Goal: Task Accomplishment & Management: Use online tool/utility

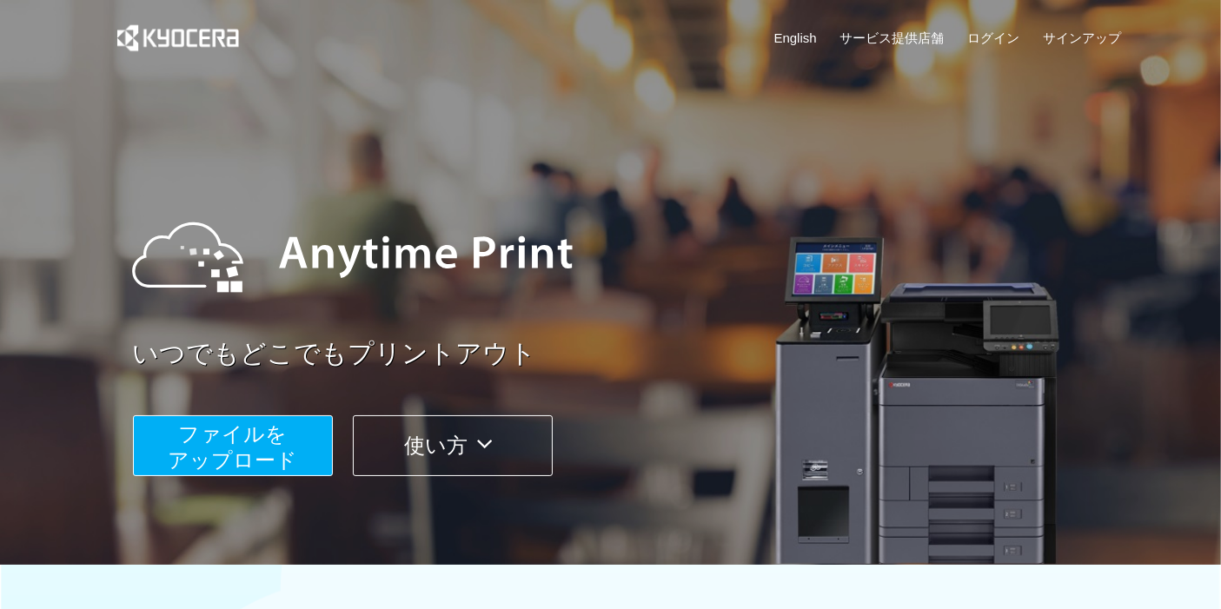
click at [236, 438] on span "ファイルを ​​アップロード" at bounding box center [232, 447] width 129 height 50
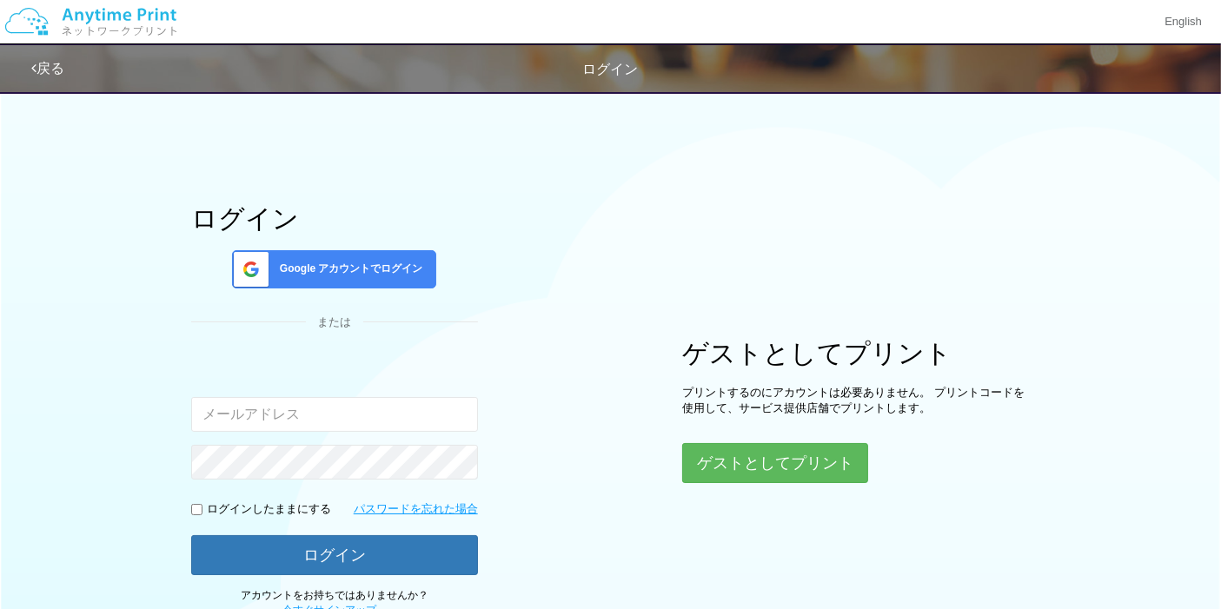
click at [263, 415] on input "email" at bounding box center [334, 414] width 287 height 35
type input "[EMAIL_ADDRESS][DOMAIN_NAME]"
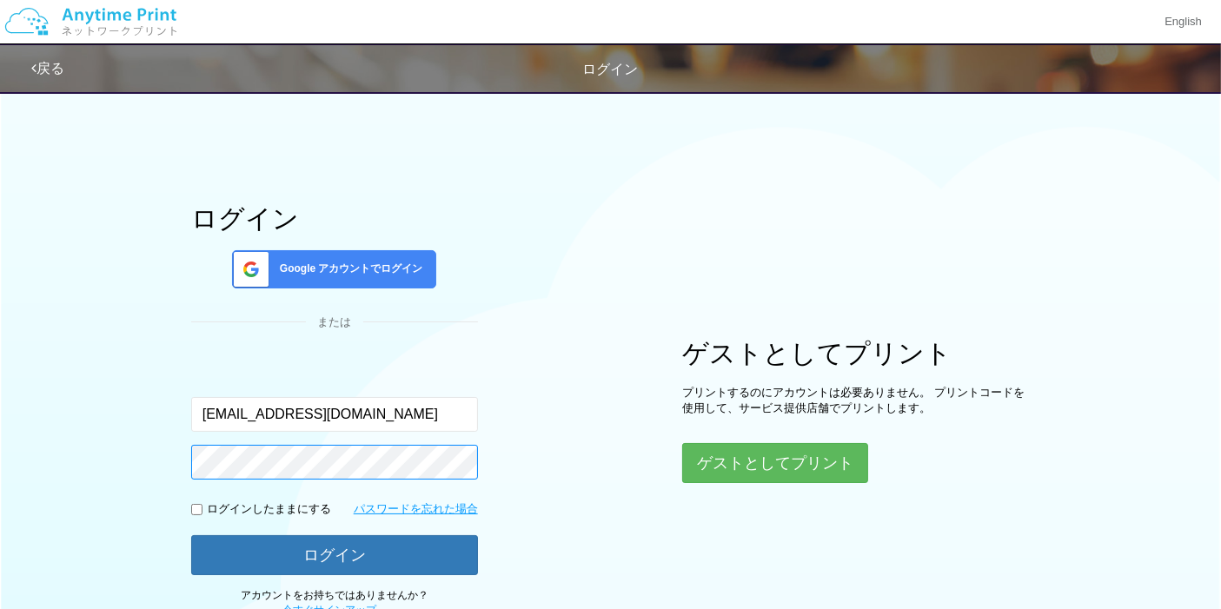
click at [191, 535] on button "ログイン" at bounding box center [334, 555] width 287 height 40
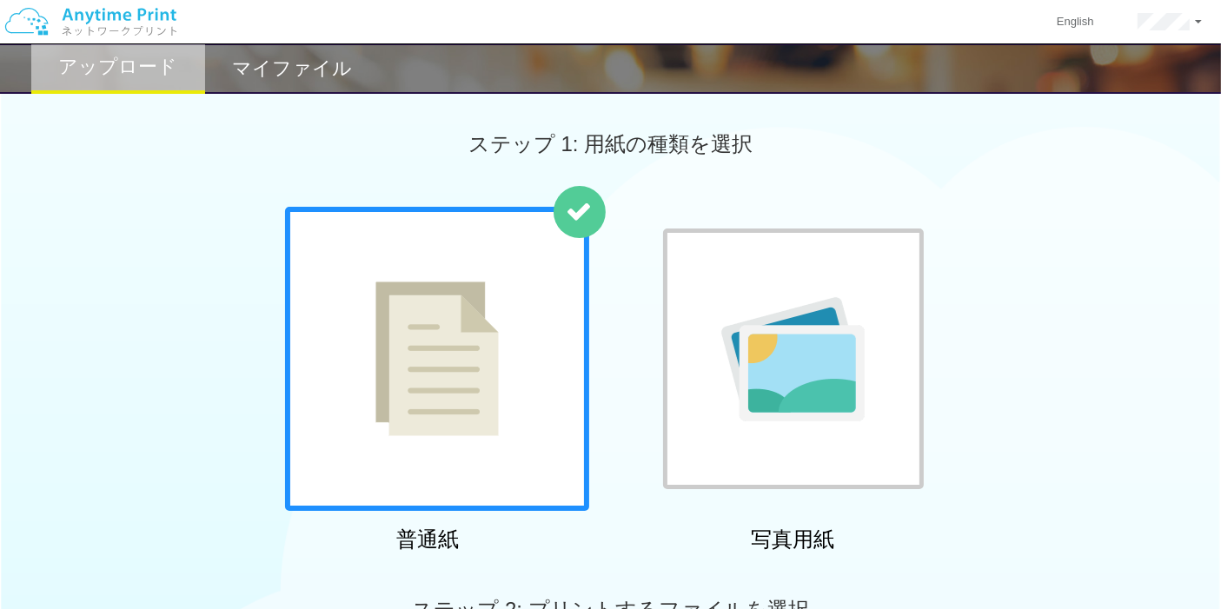
scroll to position [96, 0]
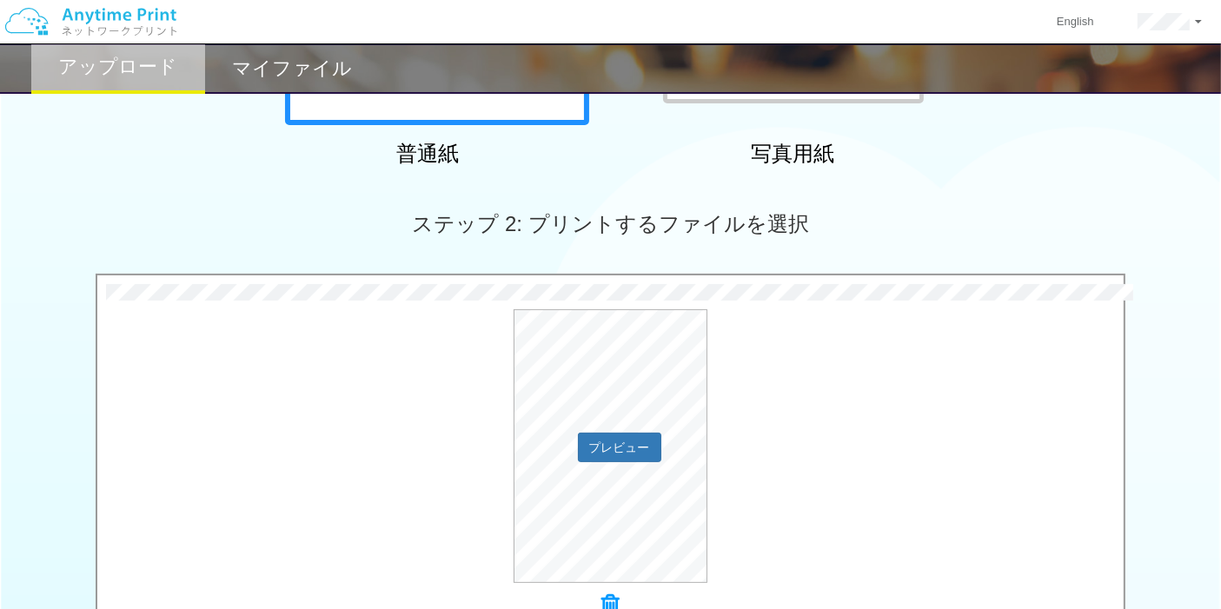
scroll to position [579, 0]
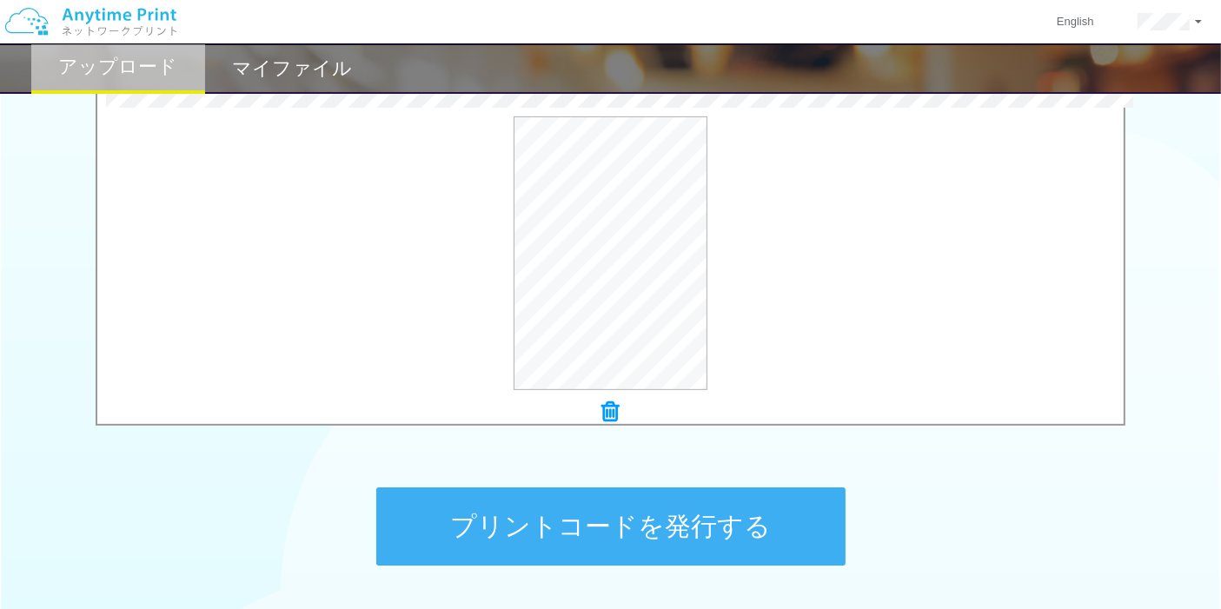
click at [550, 514] on button "プリントコードを発行する" at bounding box center [610, 527] width 469 height 78
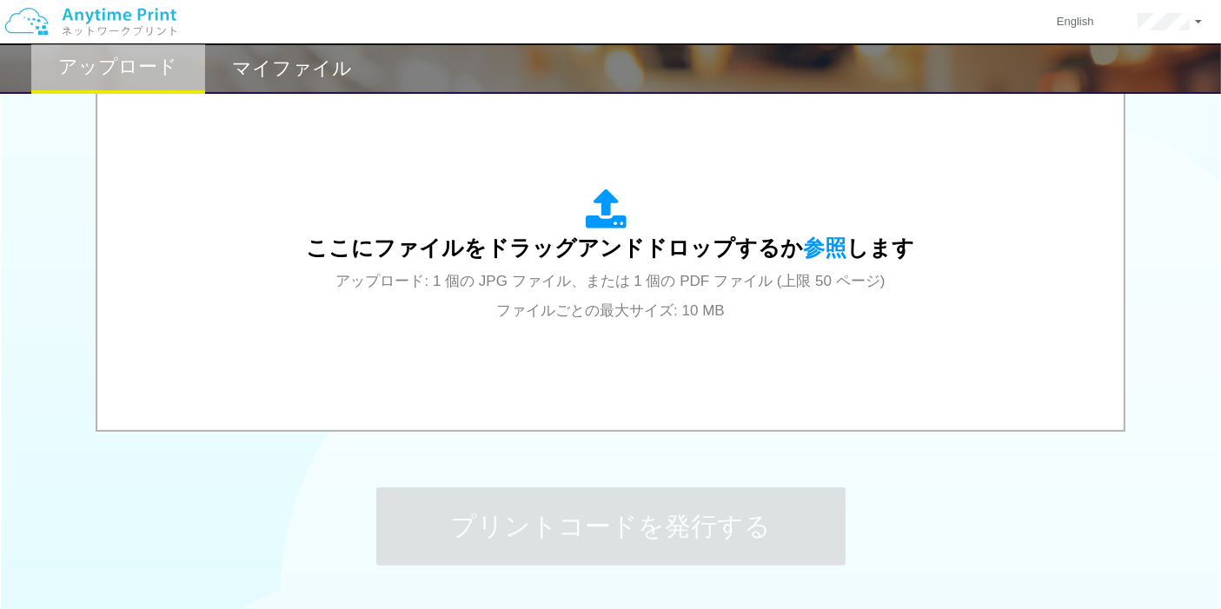
scroll to position [0, 0]
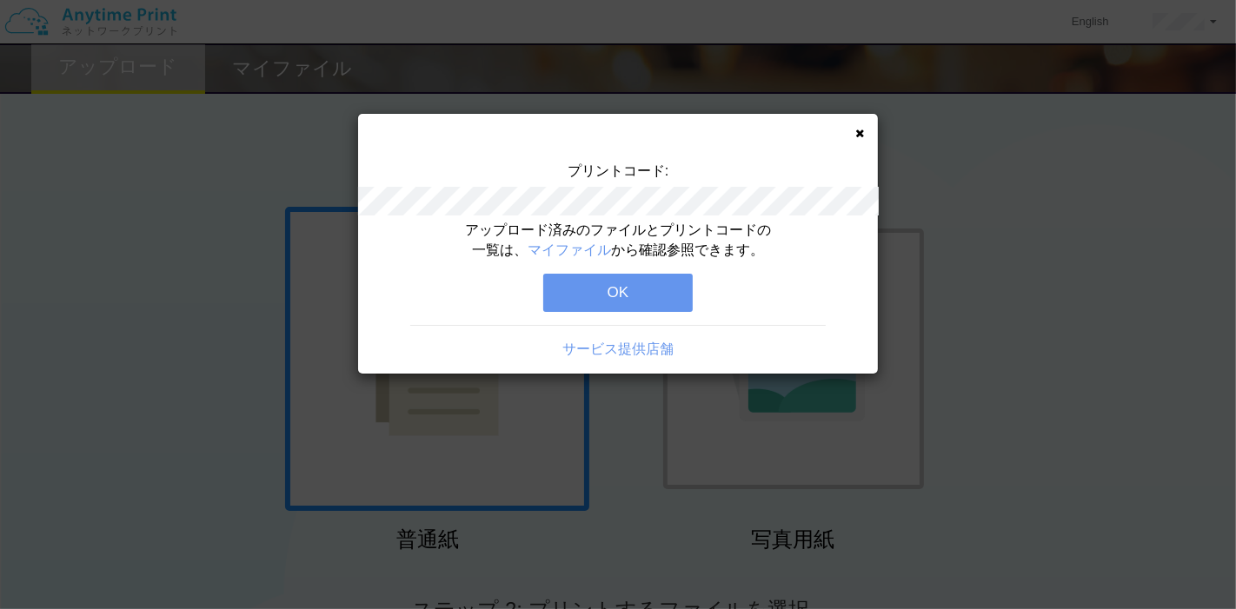
click at [678, 289] on button "OK" at bounding box center [617, 293] width 149 height 38
